Goal: Task Accomplishment & Management: Manage account settings

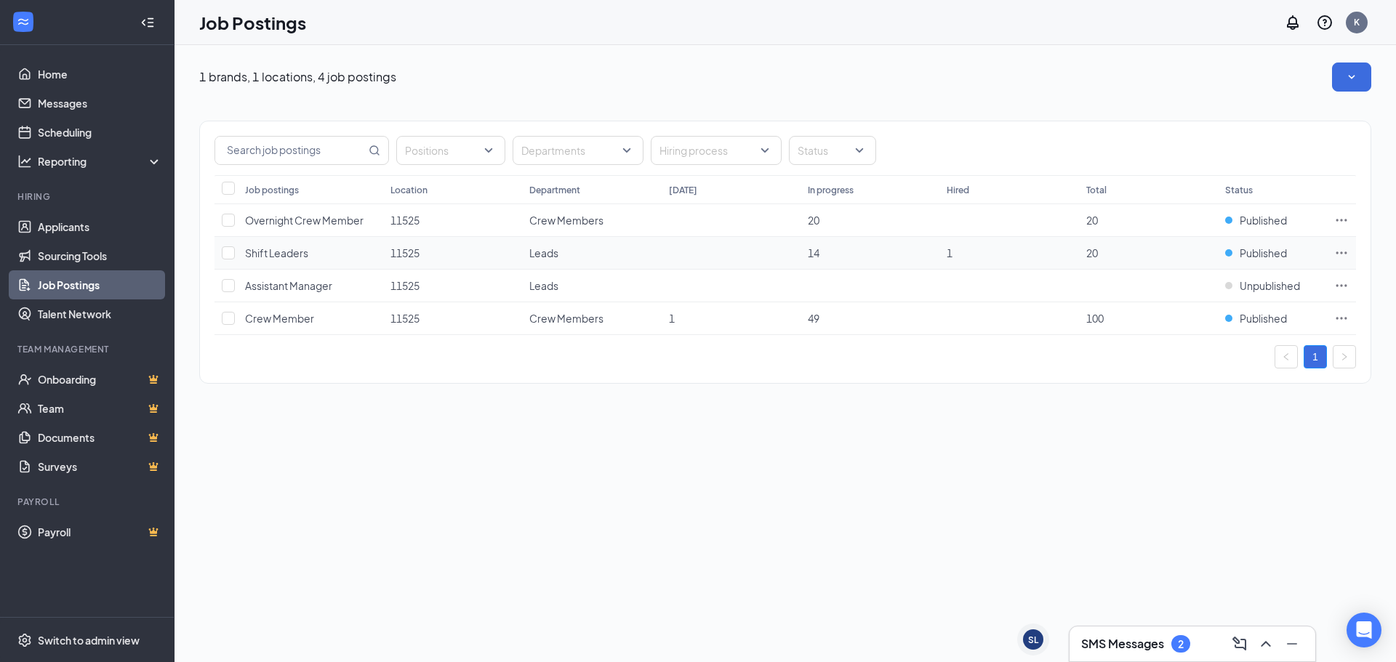
click at [305, 252] on span "Shift Leaders" at bounding box center [276, 252] width 63 height 13
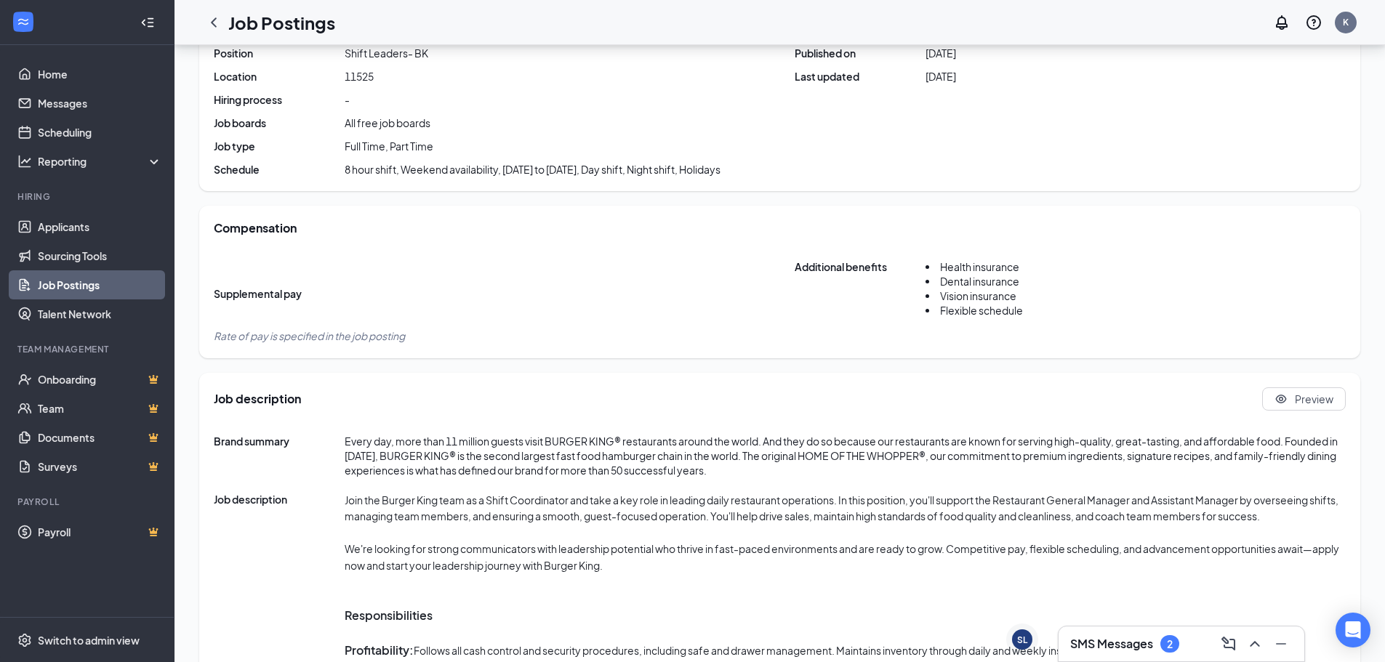
scroll to position [145, 0]
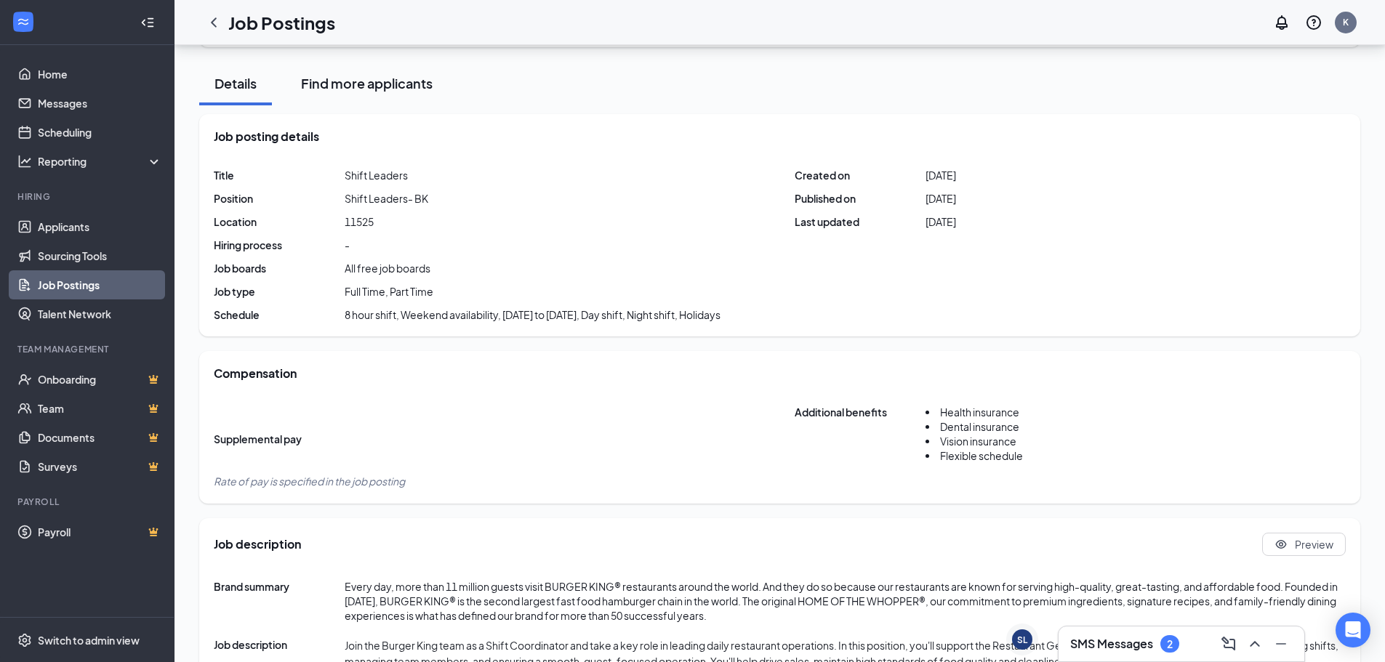
click at [390, 80] on div "Find more applicants" at bounding box center [367, 83] width 132 height 18
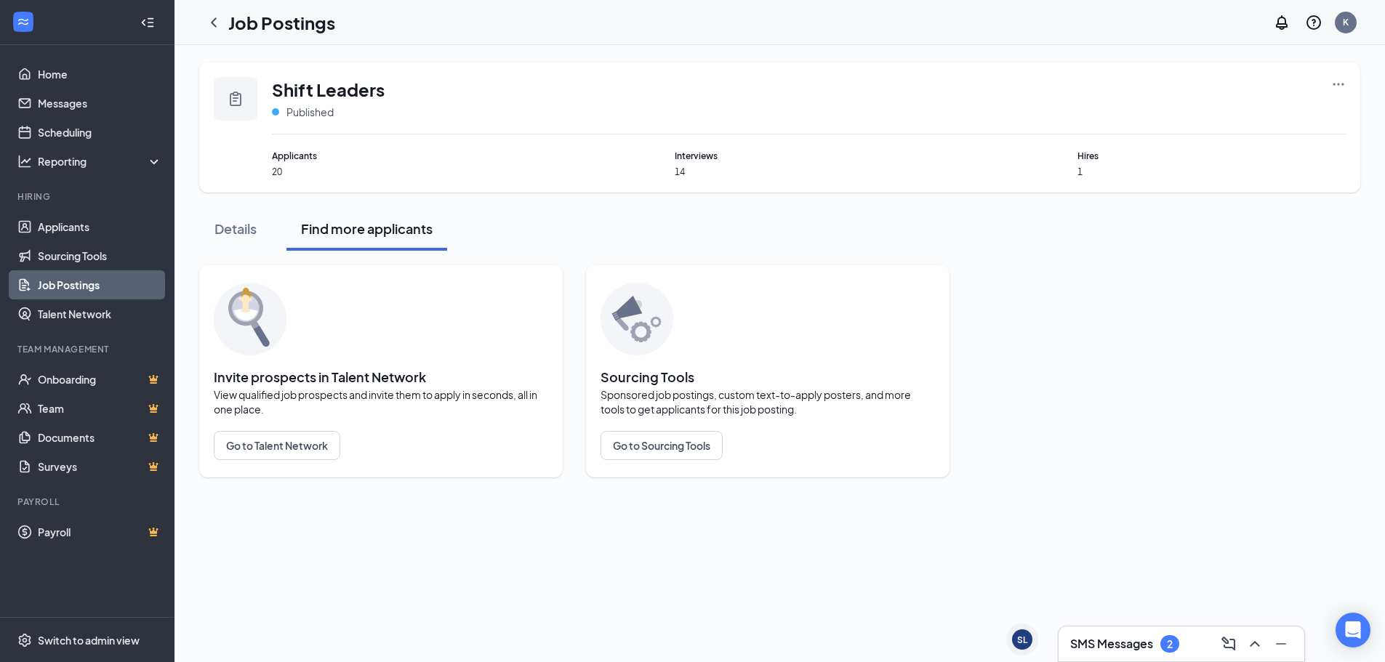
scroll to position [0, 0]
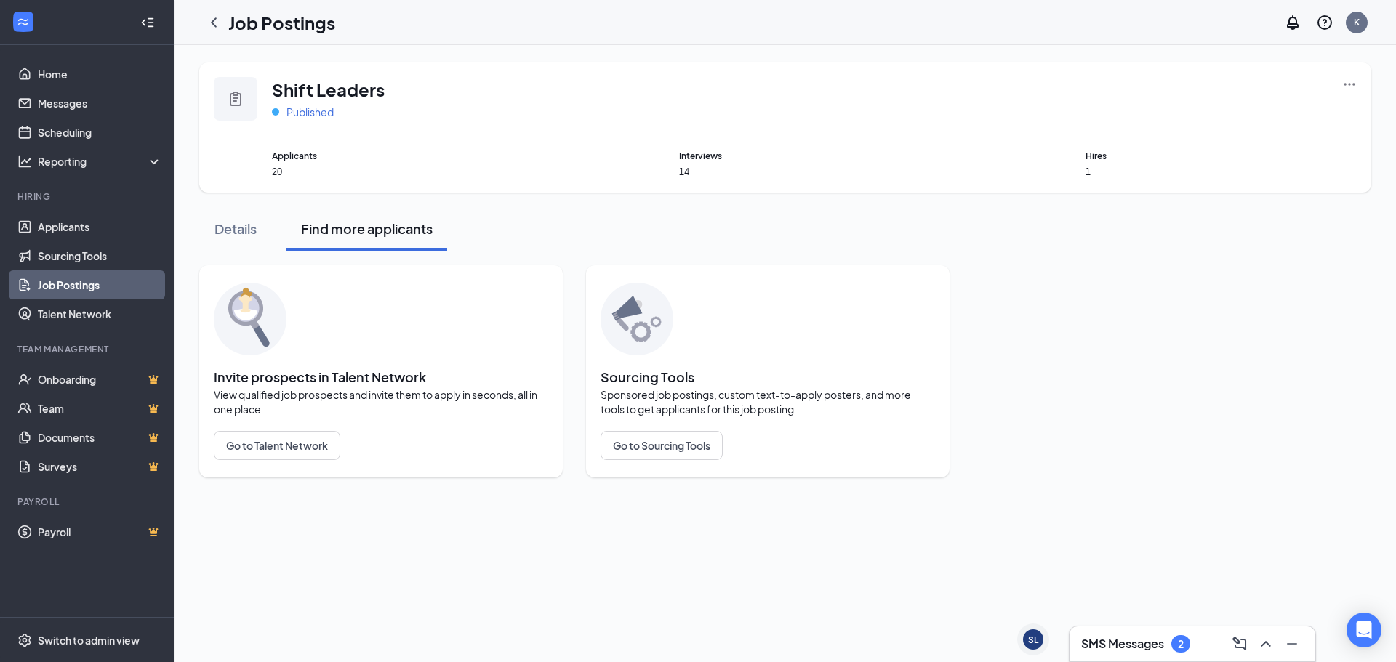
click at [303, 114] on span "Published" at bounding box center [309, 112] width 47 height 15
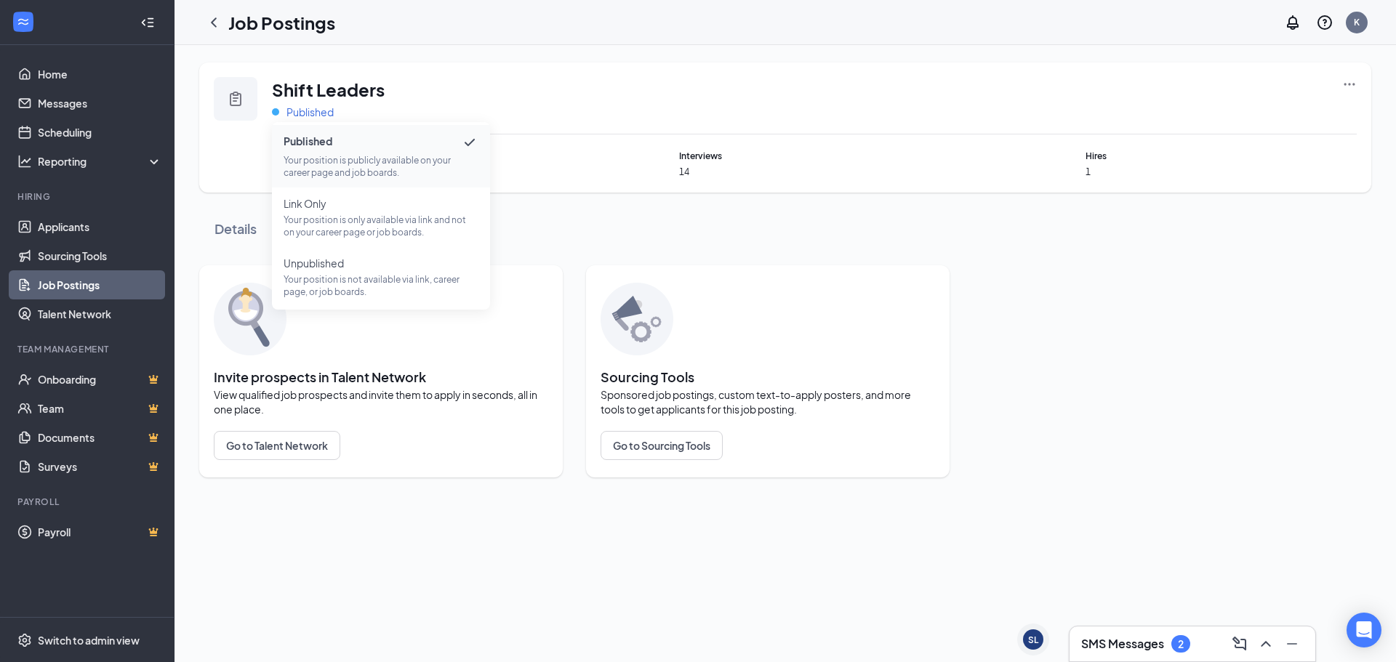
click at [303, 114] on span "Published" at bounding box center [309, 112] width 47 height 15
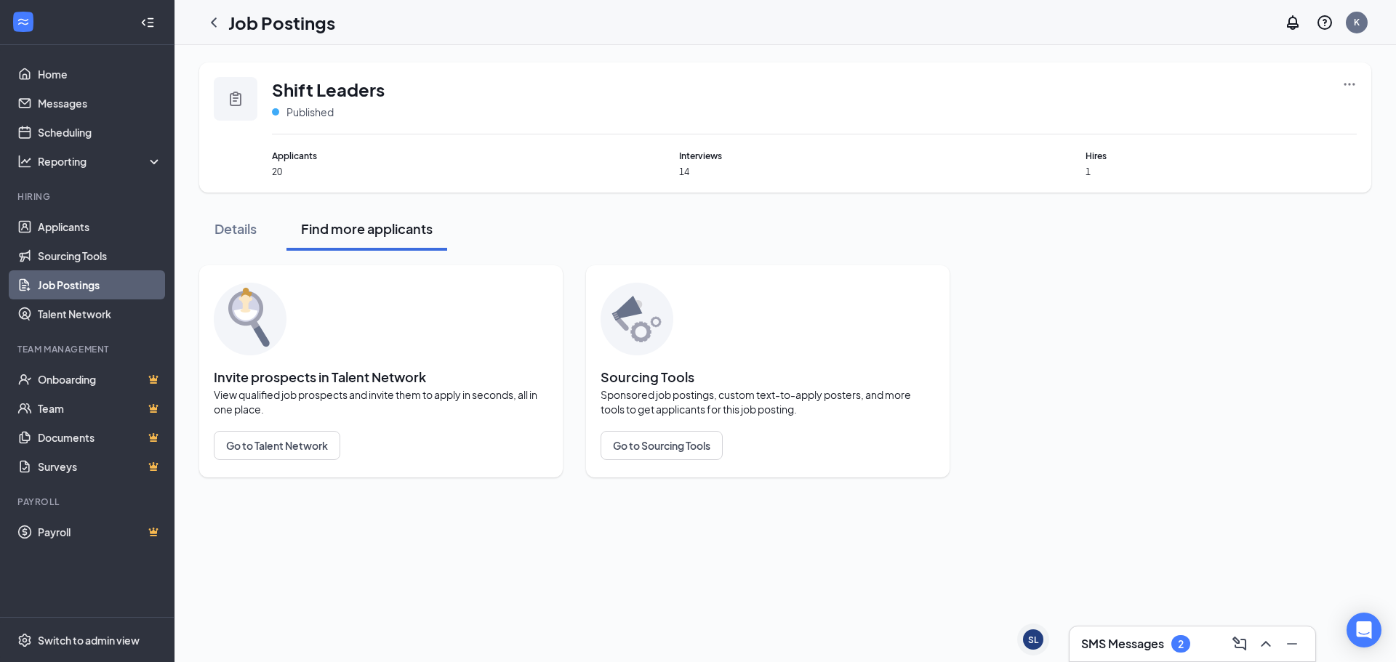
click at [240, 98] on icon "Clipboard" at bounding box center [236, 99] width 12 height 15
click at [218, 18] on icon "ChevronLeft" at bounding box center [213, 22] width 17 height 17
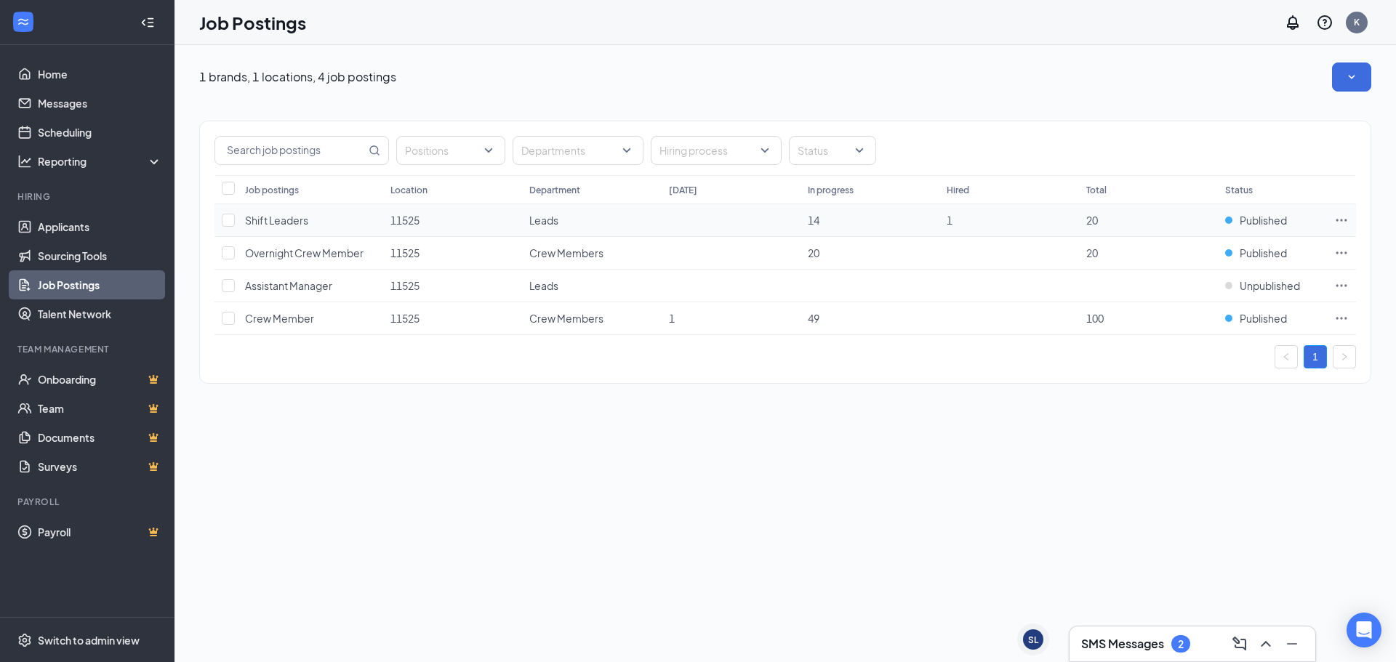
click at [250, 220] on span "Shift Leaders" at bounding box center [276, 220] width 63 height 13
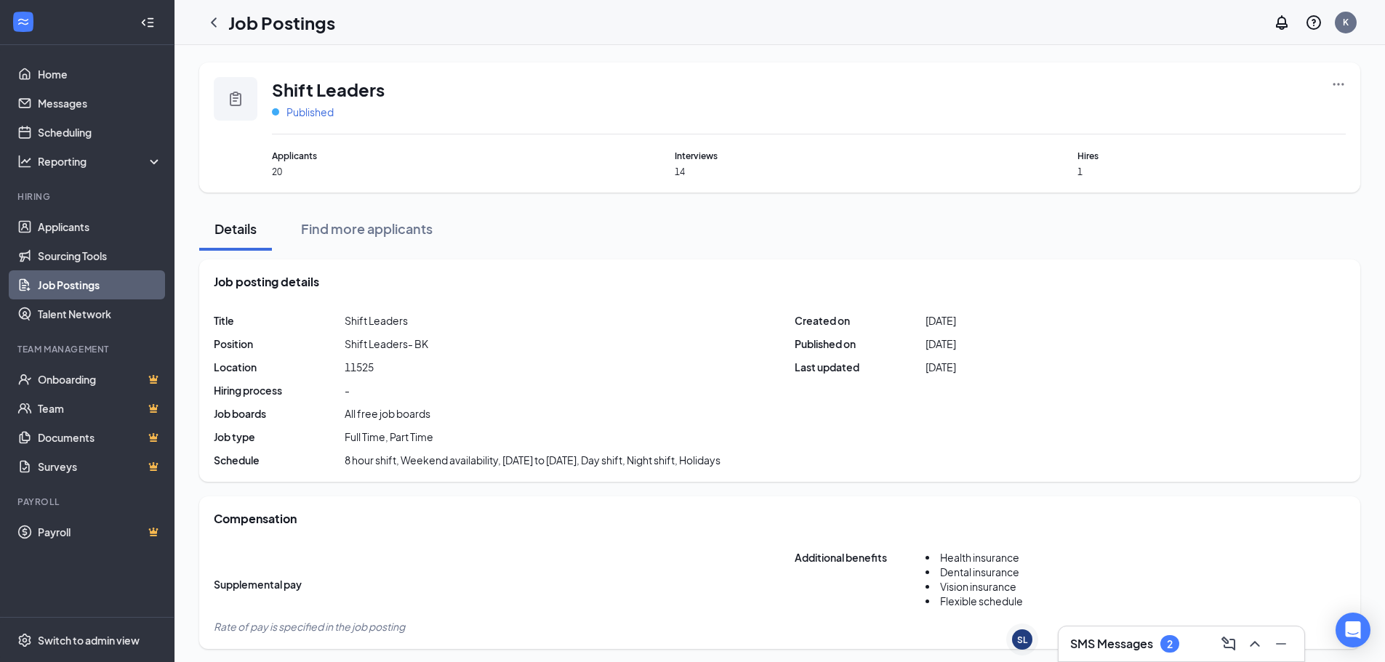
click at [296, 108] on span "Published" at bounding box center [309, 112] width 47 height 15
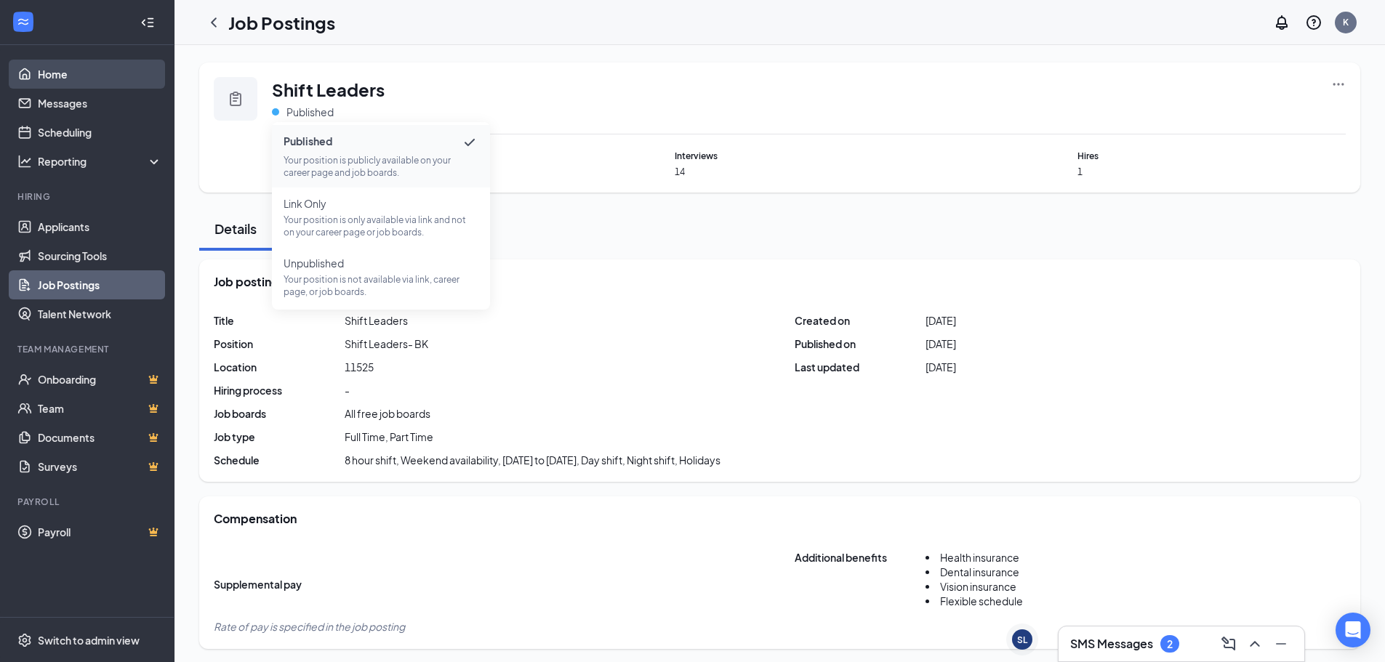
click at [107, 70] on link "Home" at bounding box center [100, 74] width 124 height 29
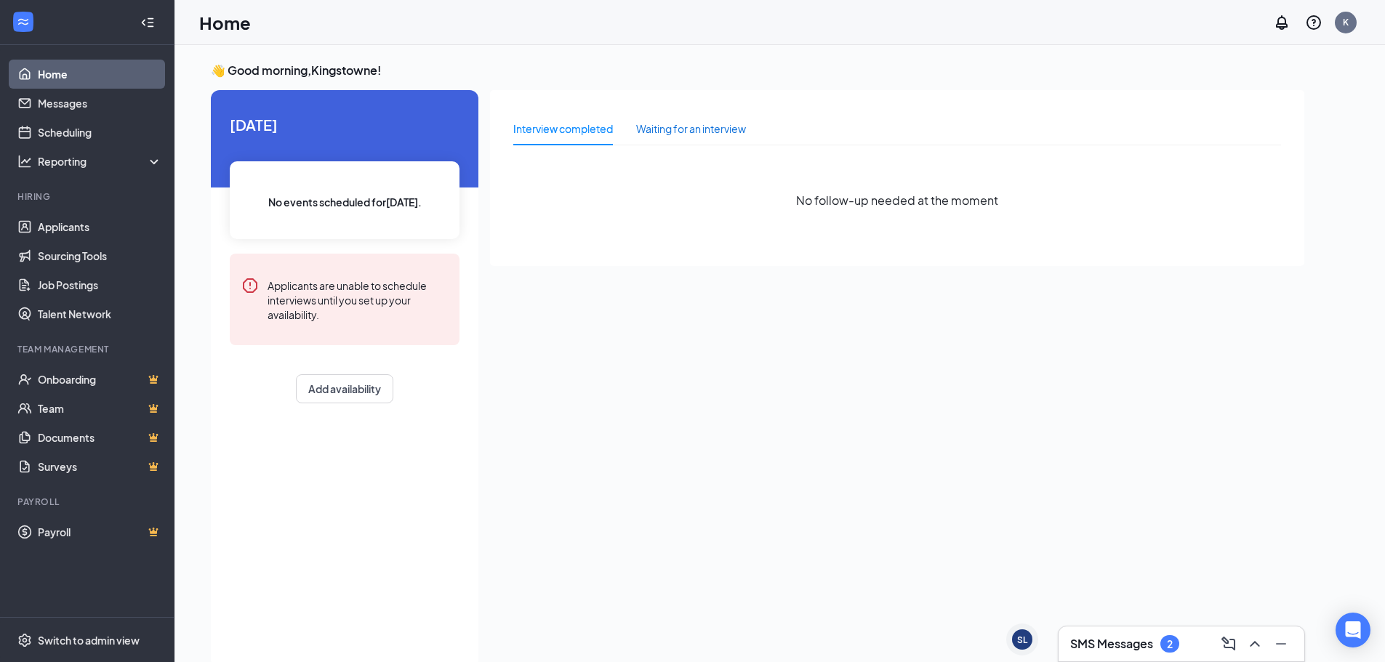
click at [661, 129] on div "Waiting for an interview" at bounding box center [691, 129] width 110 height 16
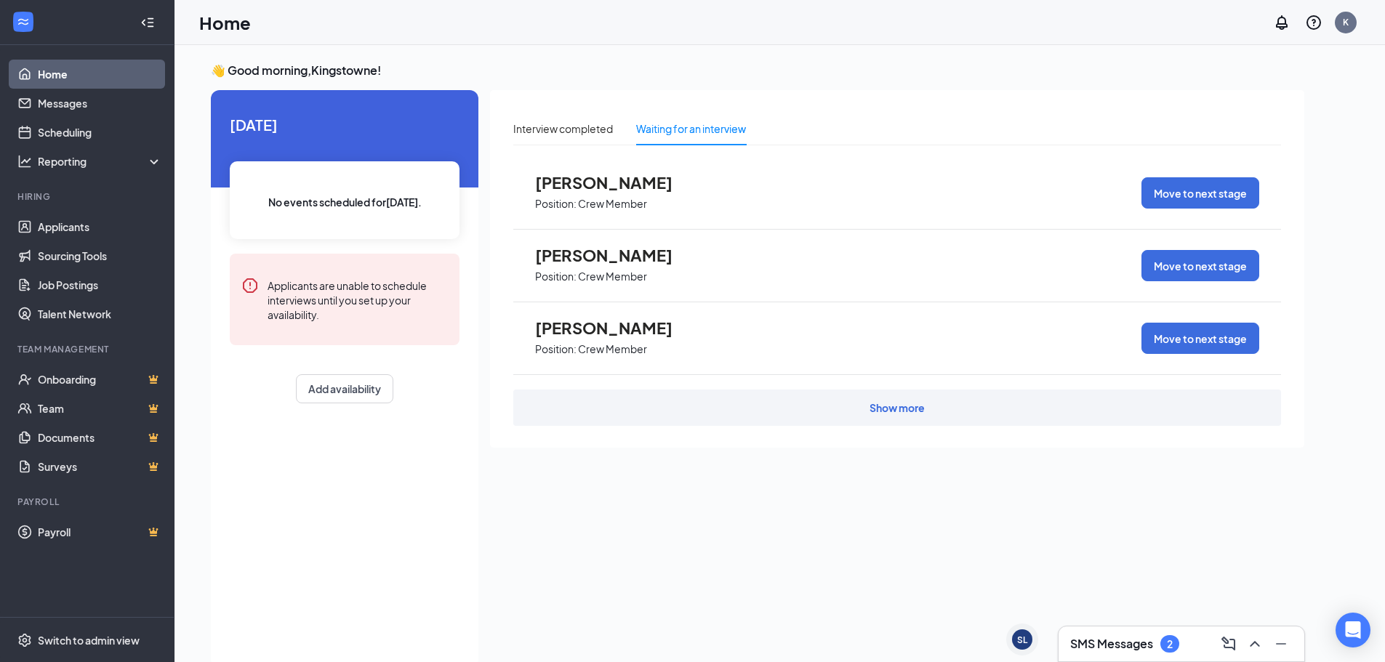
click at [38, 76] on link "Home" at bounding box center [100, 74] width 124 height 29
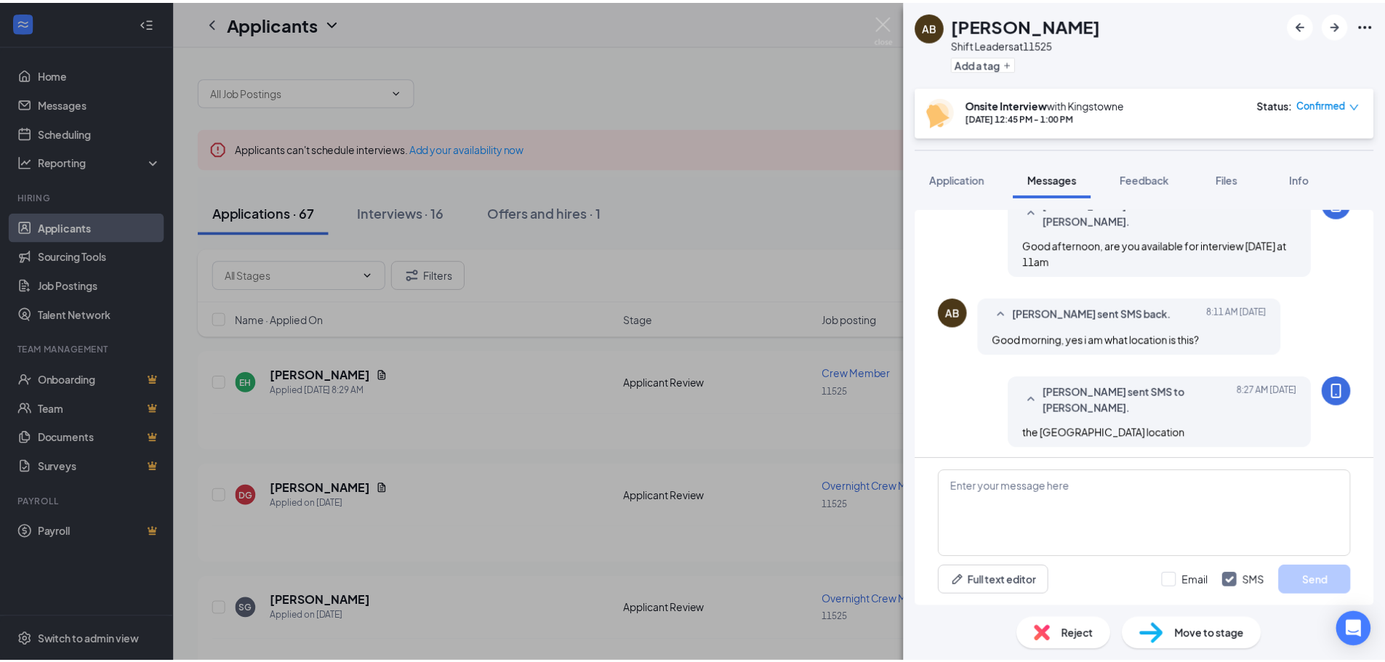
scroll to position [530, 0]
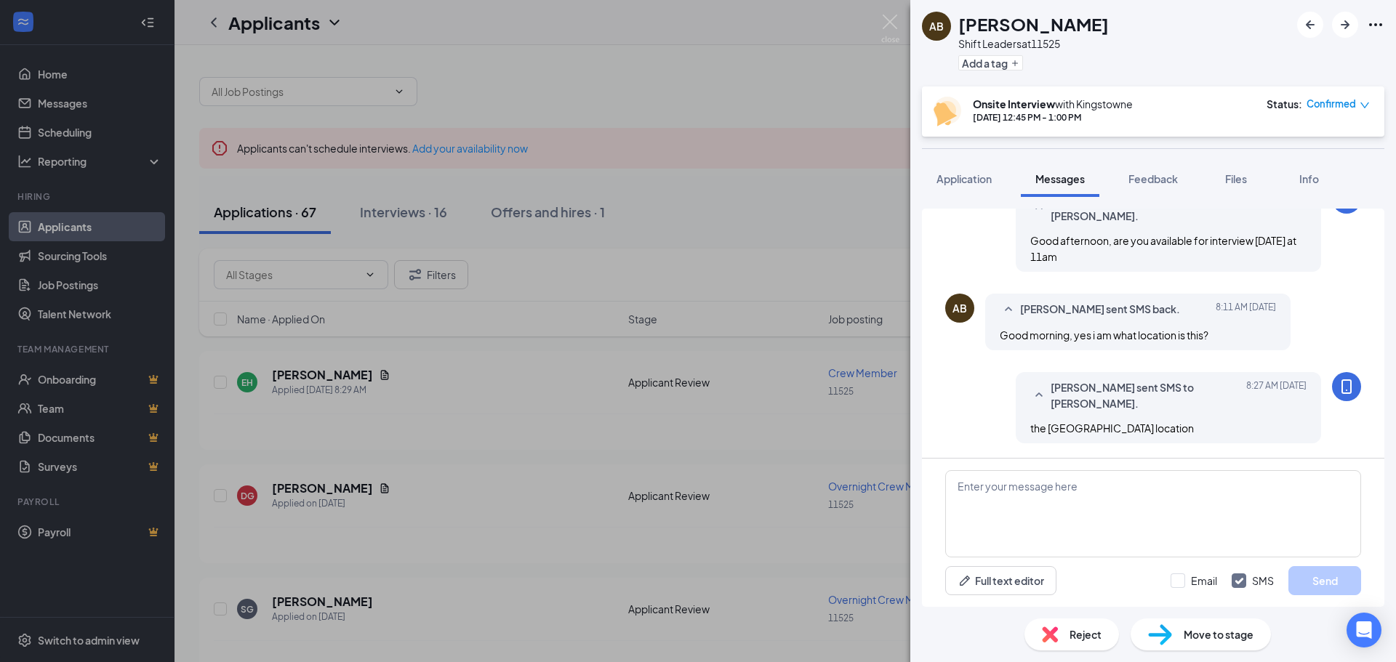
click at [485, 76] on div "AB Andre Bowles Shift Leaders at 11525 Add a tag Onsite Interview with Kingstow…" at bounding box center [698, 331] width 1396 height 662
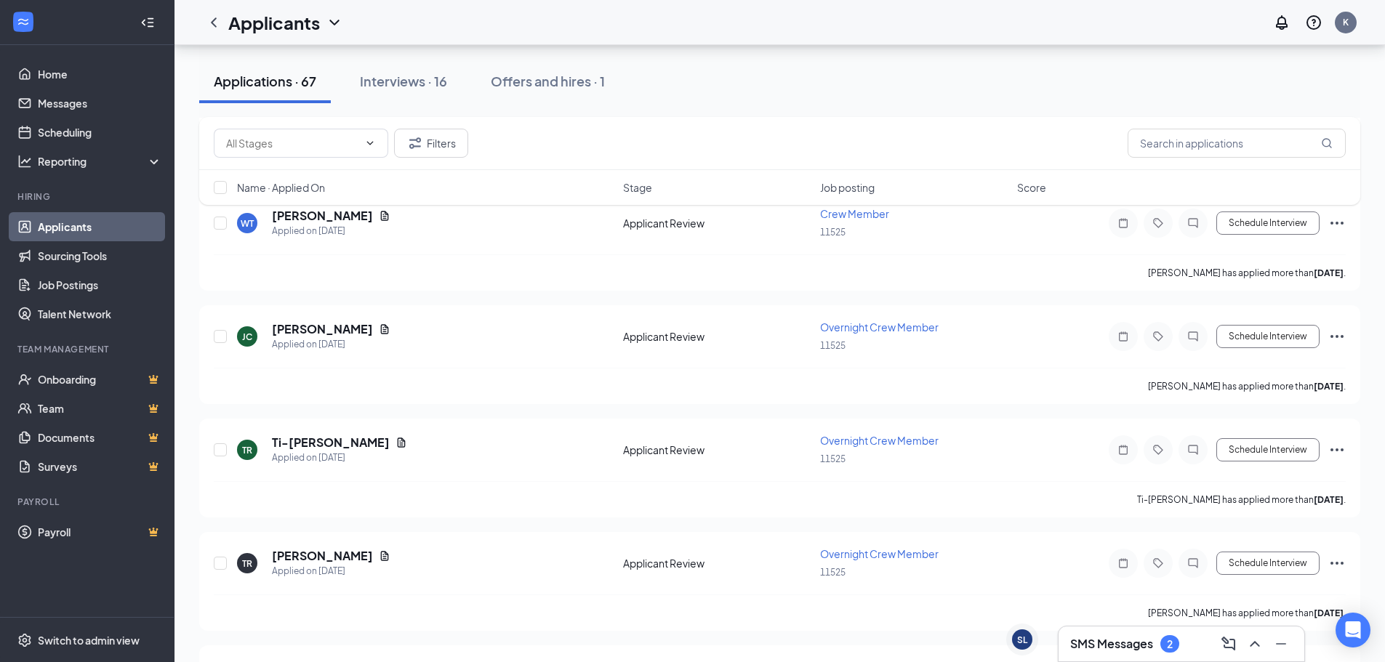
scroll to position [1309, 0]
